Goal: Transaction & Acquisition: Subscribe to service/newsletter

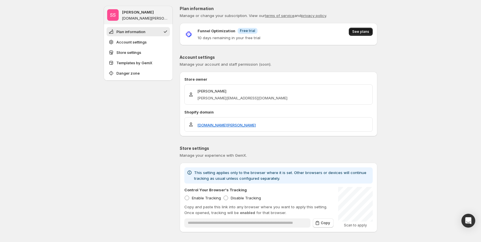
click at [358, 29] on button "See plans" at bounding box center [361, 32] width 24 height 8
click at [367, 29] on button "See plans" at bounding box center [361, 32] width 24 height 8
